Goal: Find specific page/section

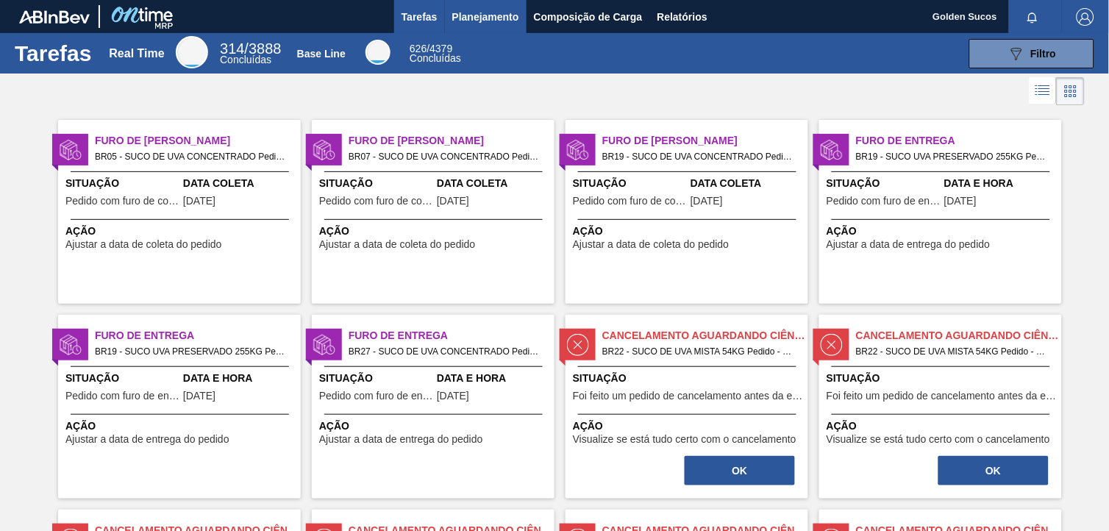
click at [490, 16] on span "Planejamento" at bounding box center [485, 17] width 67 height 18
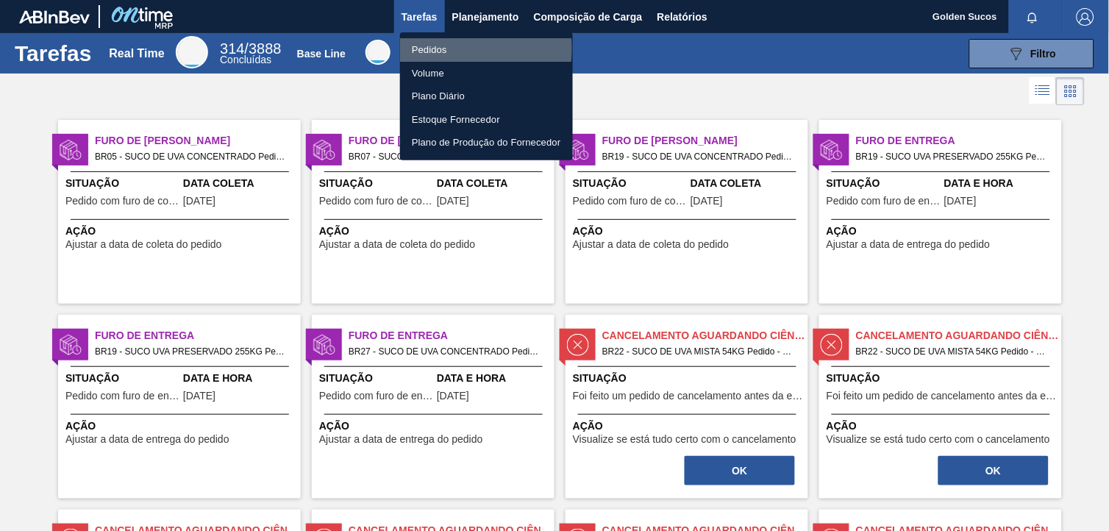
drag, startPoint x: 435, startPoint y: 49, endPoint x: 803, endPoint y: 167, distance: 387.1
click at [436, 49] on li "Pedidos" at bounding box center [486, 50] width 173 height 24
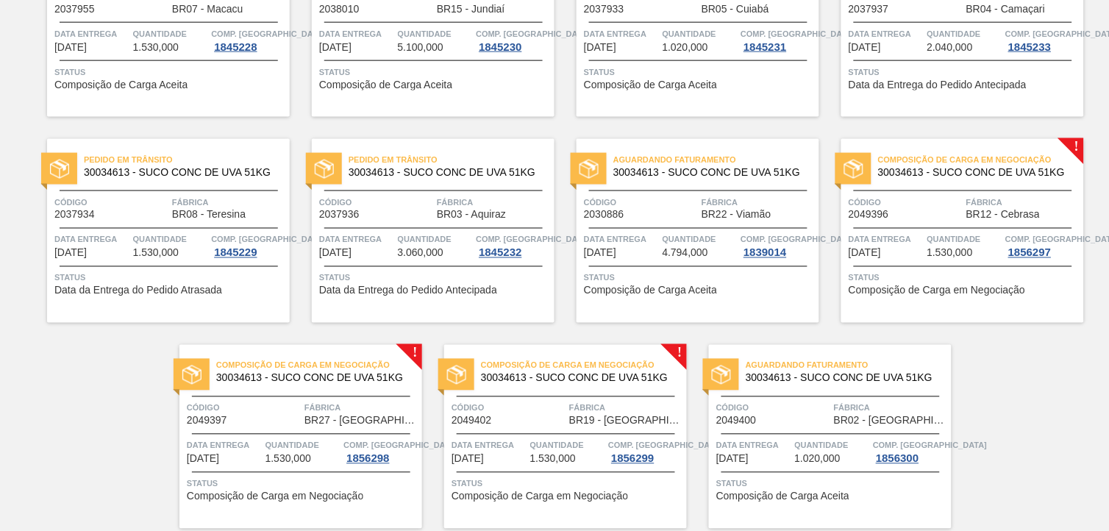
scroll to position [459, 0]
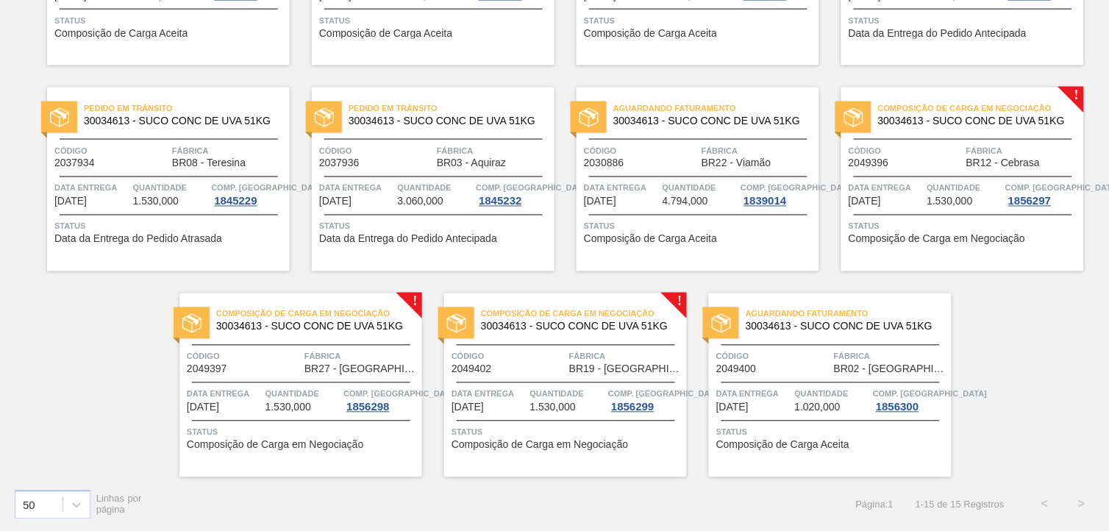
click at [1021, 107] on span "Composição de Carga em Negociação" at bounding box center [981, 108] width 206 height 15
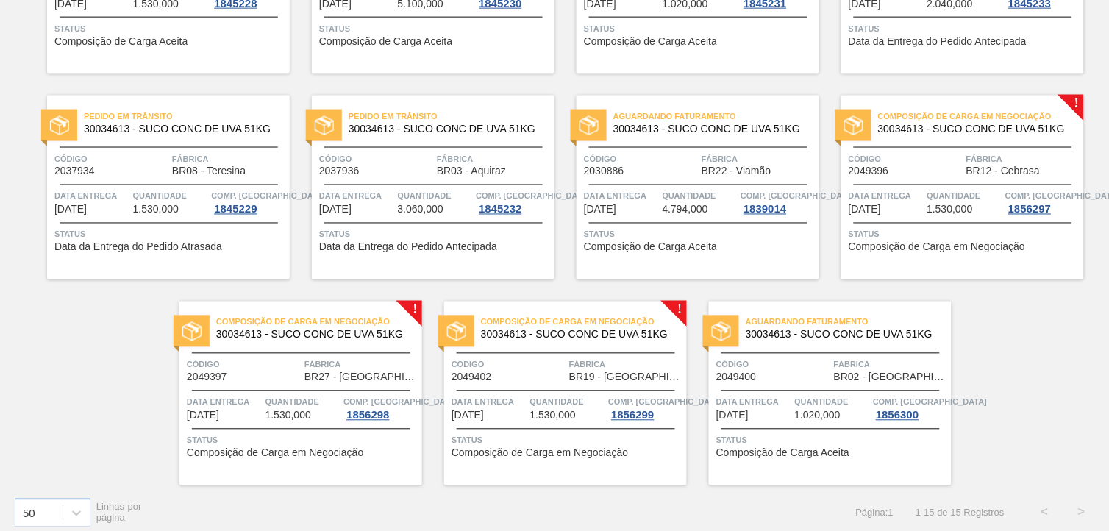
scroll to position [459, 0]
